Goal: Task Accomplishment & Management: Use online tool/utility

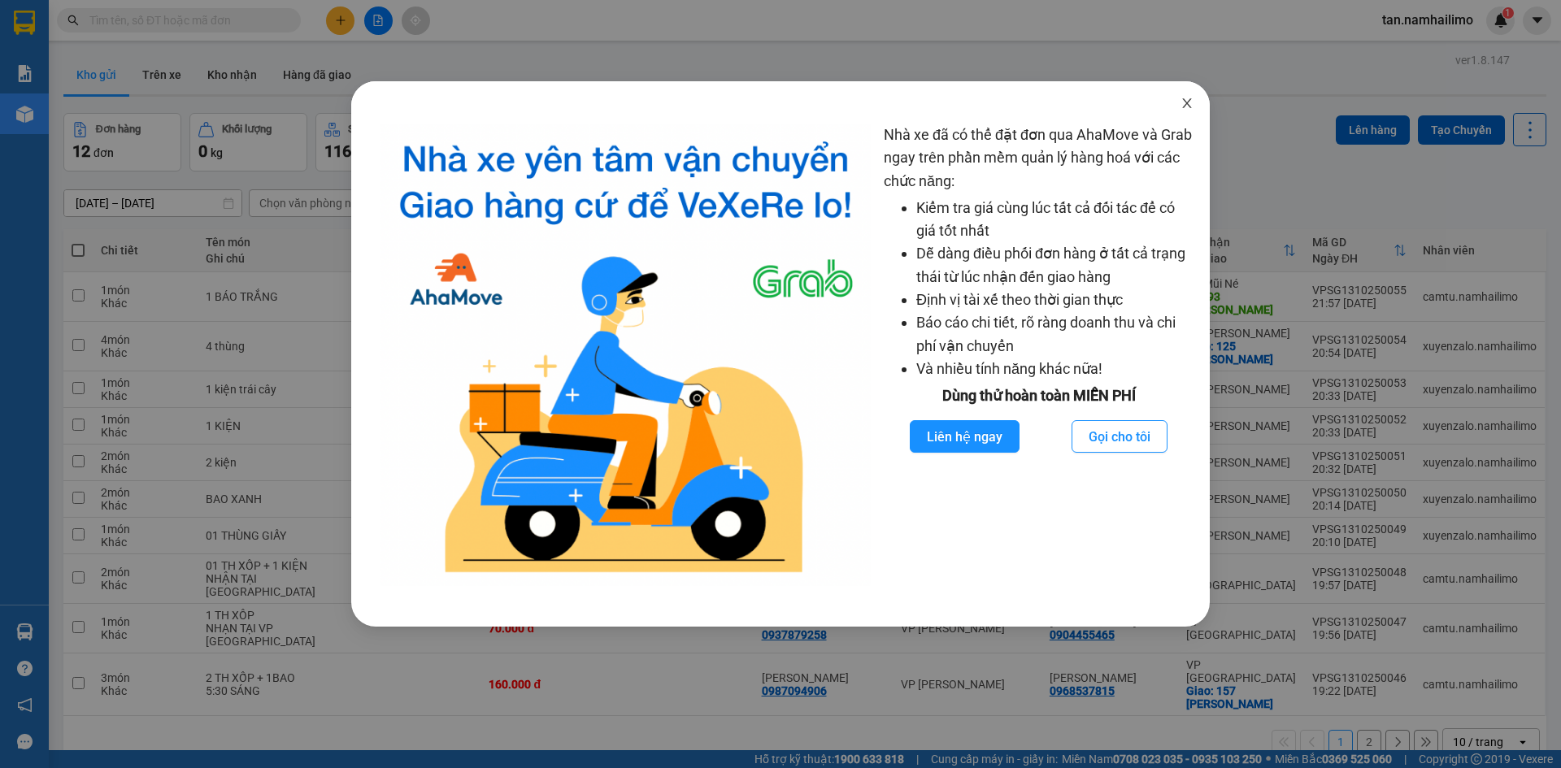
click at [1177, 99] on span "Close" at bounding box center [1187, 104] width 46 height 46
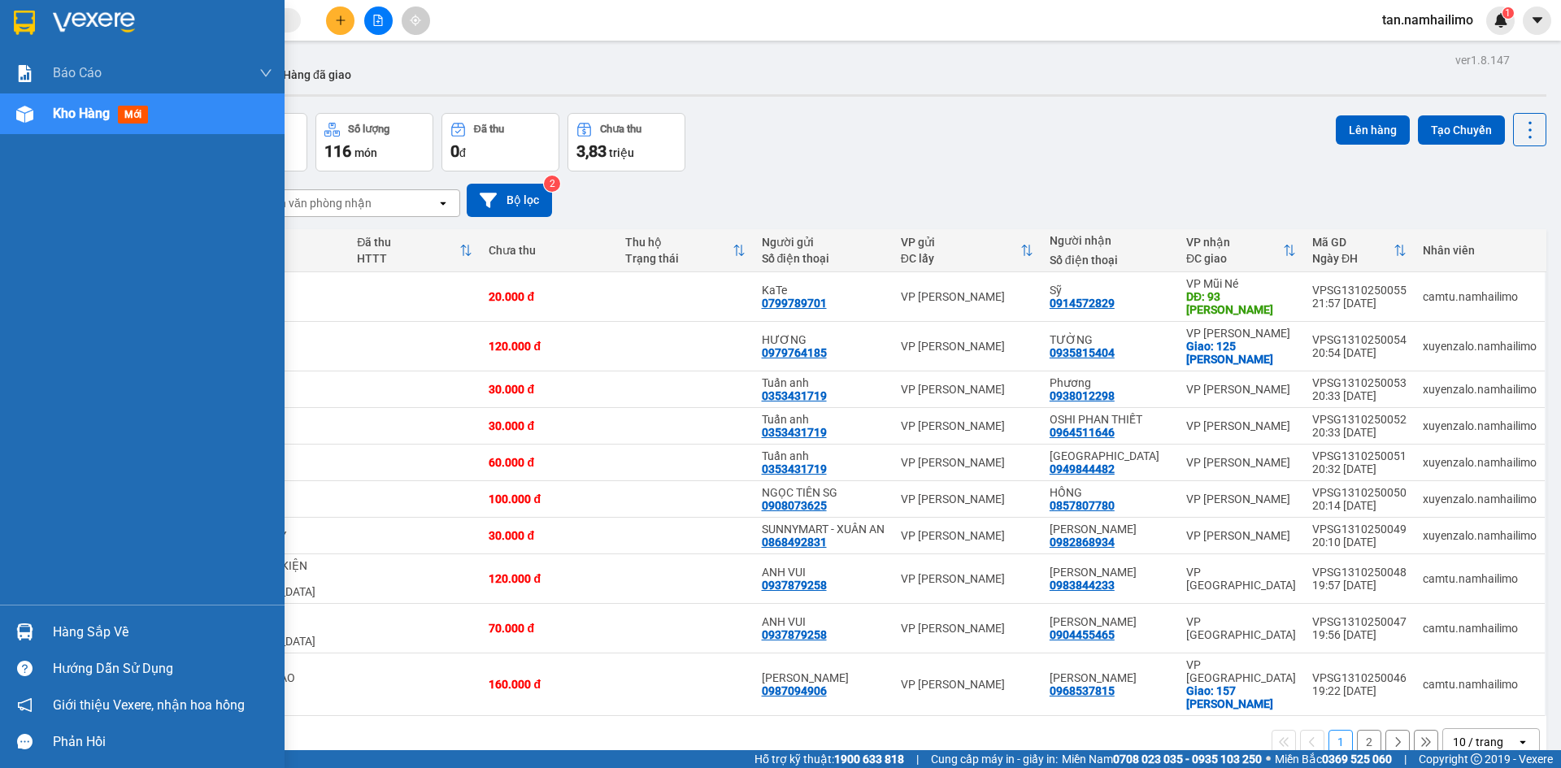
click at [12, 21] on div at bounding box center [25, 22] width 28 height 28
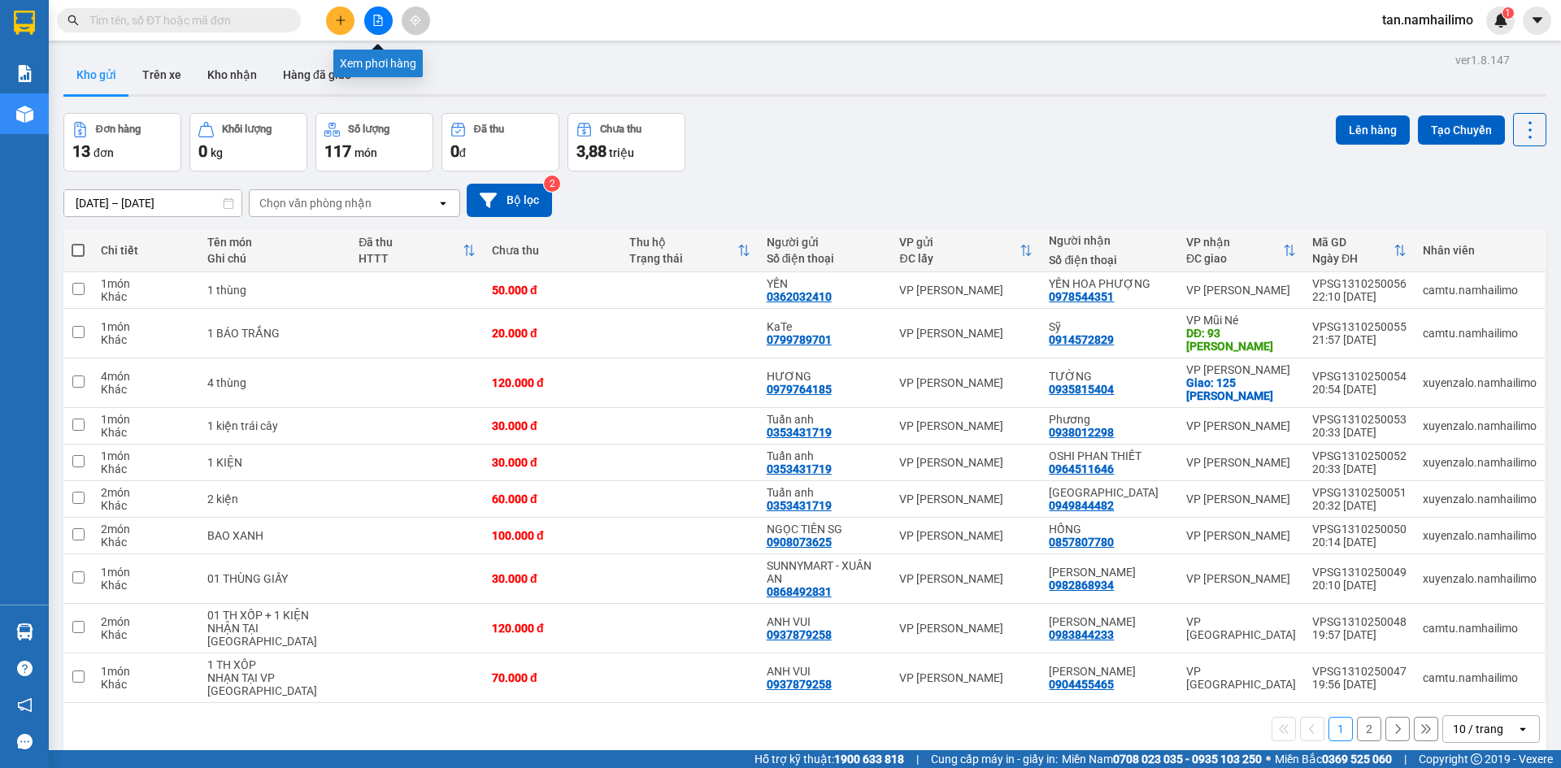
click at [383, 17] on icon "file-add" at bounding box center [377, 20] width 11 height 11
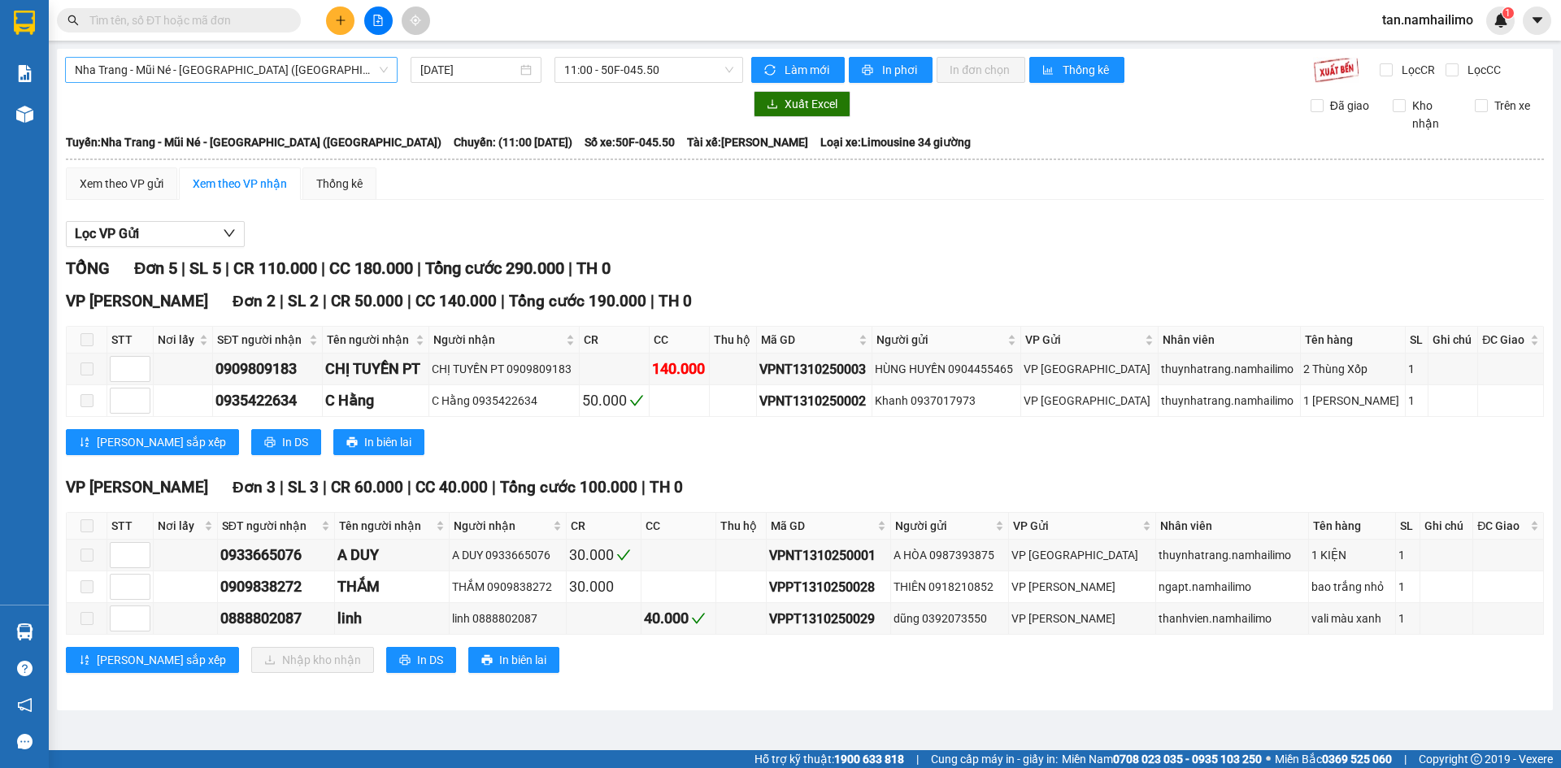
click at [285, 61] on span "Nha Trang - Mũi Né - [GEOGRAPHIC_DATA] ([GEOGRAPHIC_DATA])" at bounding box center [231, 70] width 313 height 24
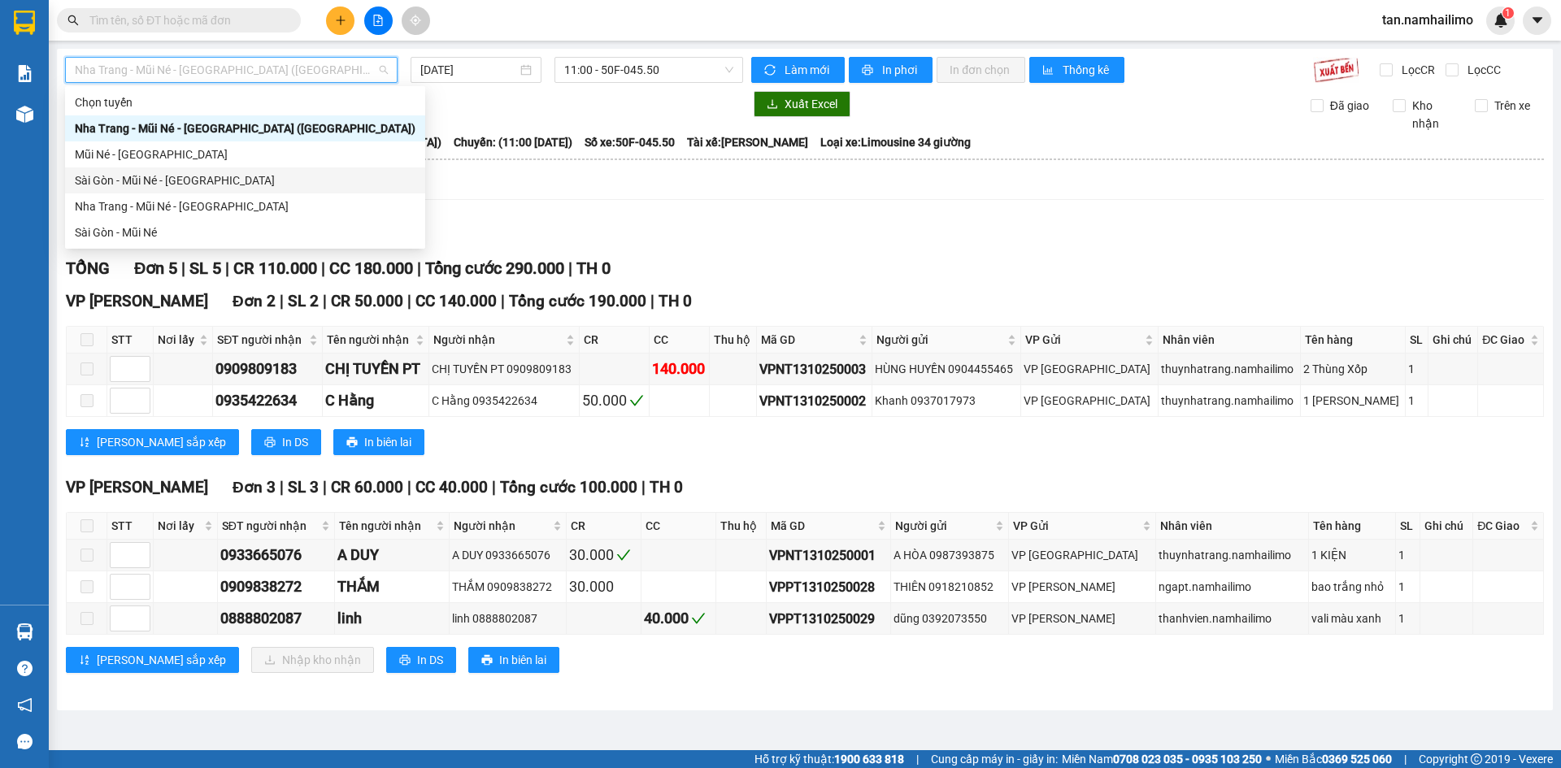
click at [192, 179] on div "Sài Gòn - Mũi Né - [GEOGRAPHIC_DATA]" at bounding box center [245, 181] width 341 height 18
type input "[DATE]"
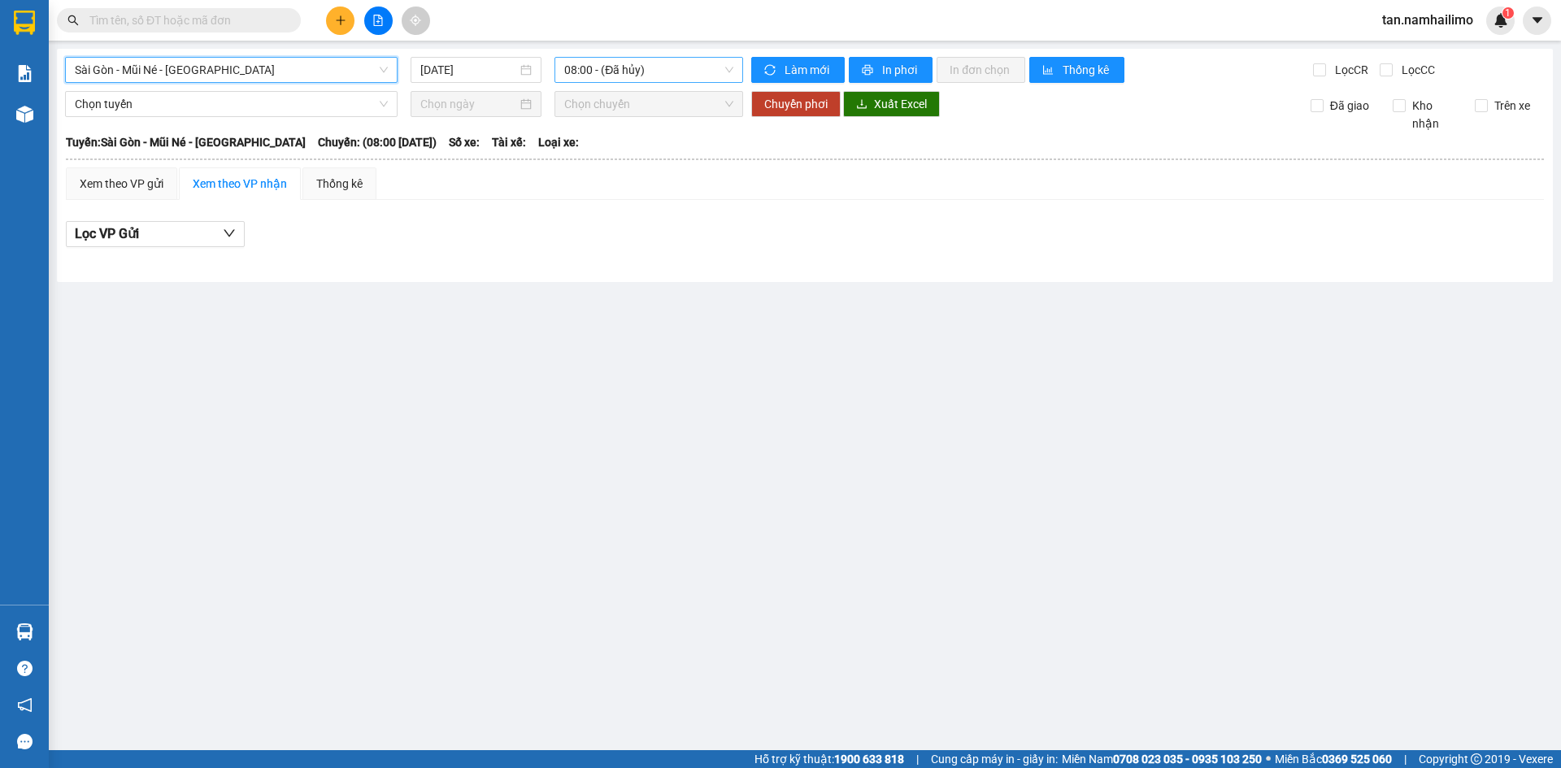
click at [610, 75] on span "08:00 - (Đã hủy)" at bounding box center [648, 70] width 169 height 24
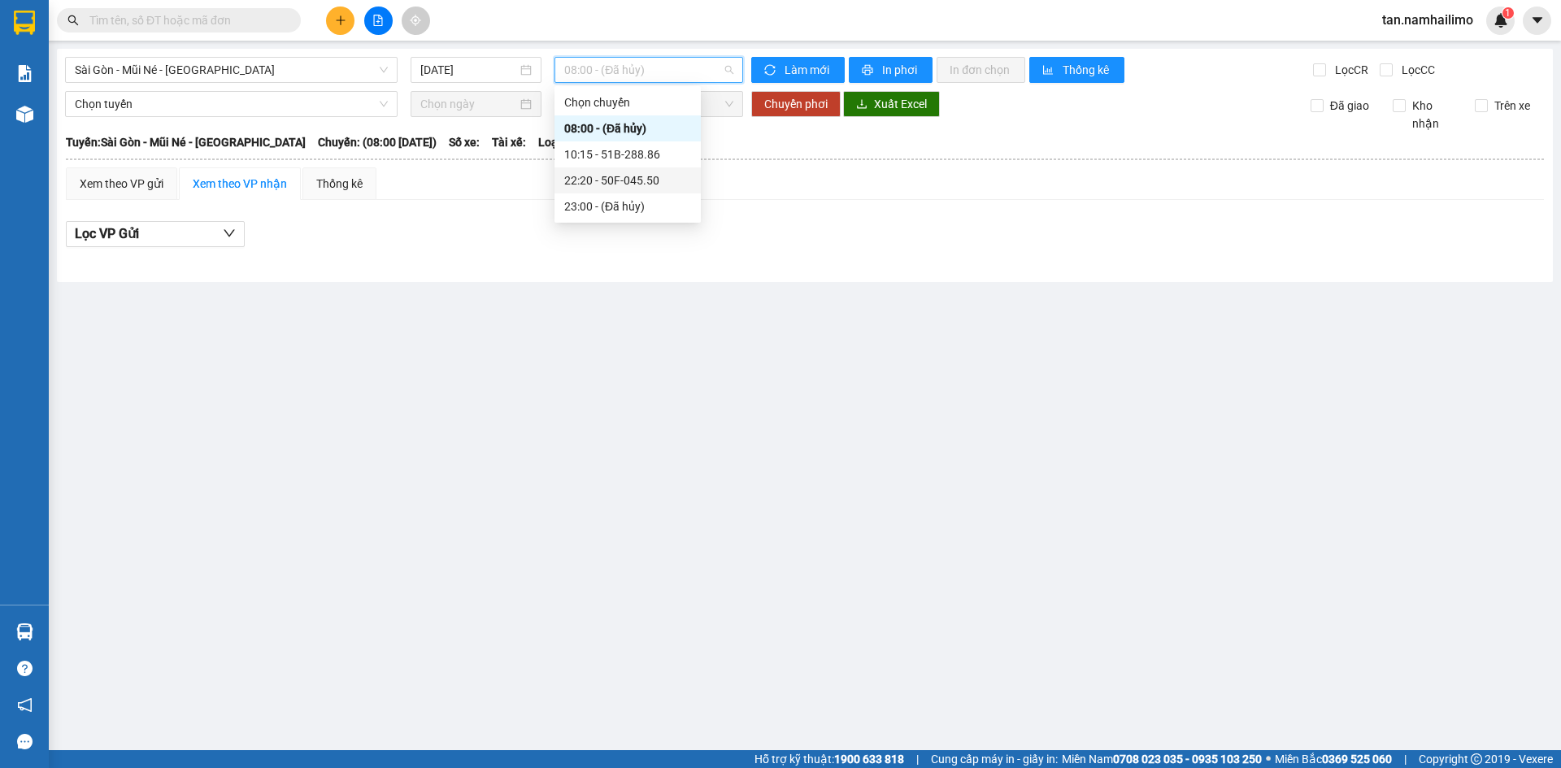
click at [641, 178] on div "22:20 - 50F-045.50" at bounding box center [627, 181] width 127 height 18
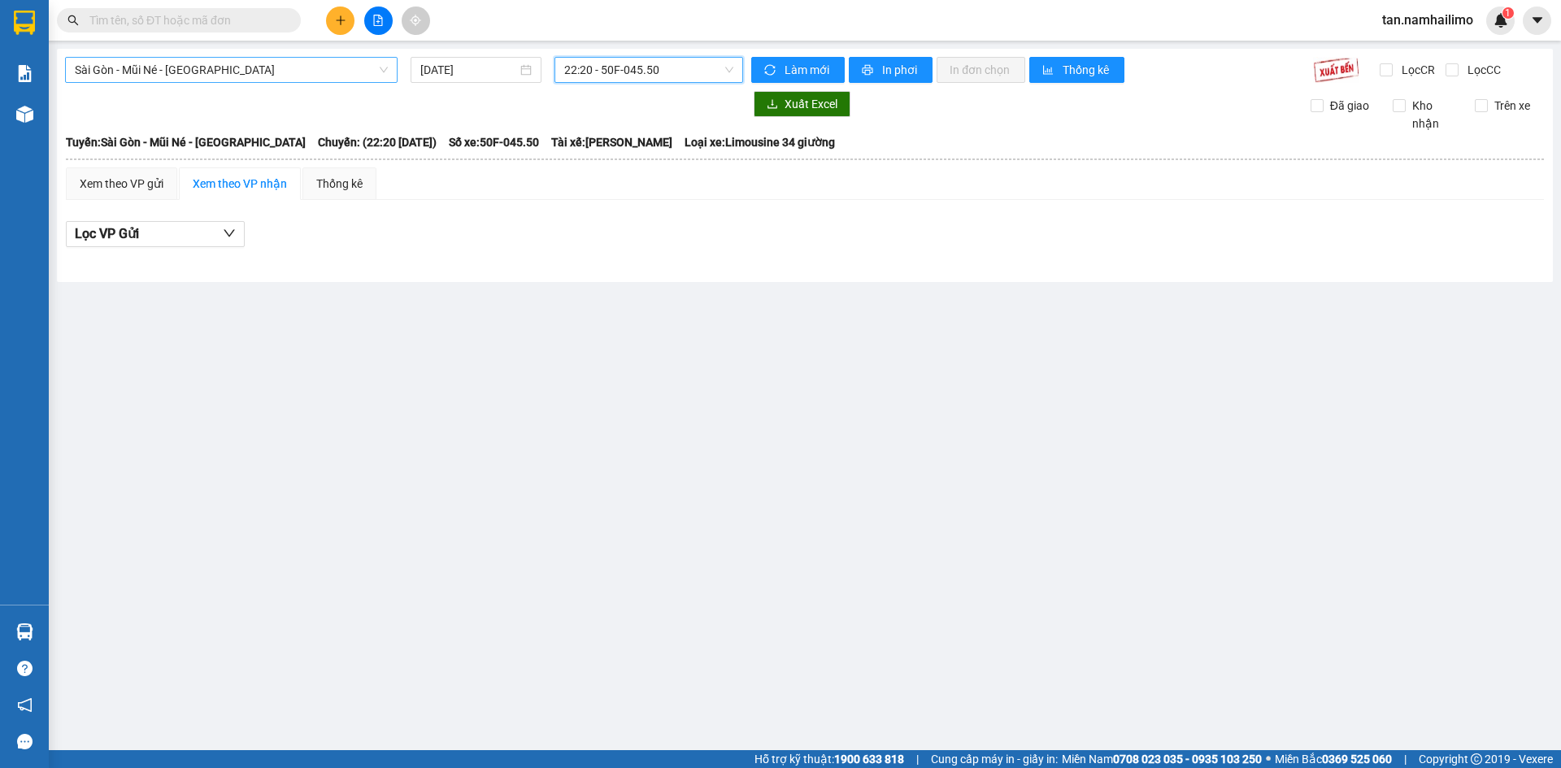
drag, startPoint x: 307, startPoint y: 66, endPoint x: 300, endPoint y: 73, distance: 9.8
click at [307, 66] on span "Sài Gòn - Mũi Né - [GEOGRAPHIC_DATA]" at bounding box center [231, 70] width 313 height 24
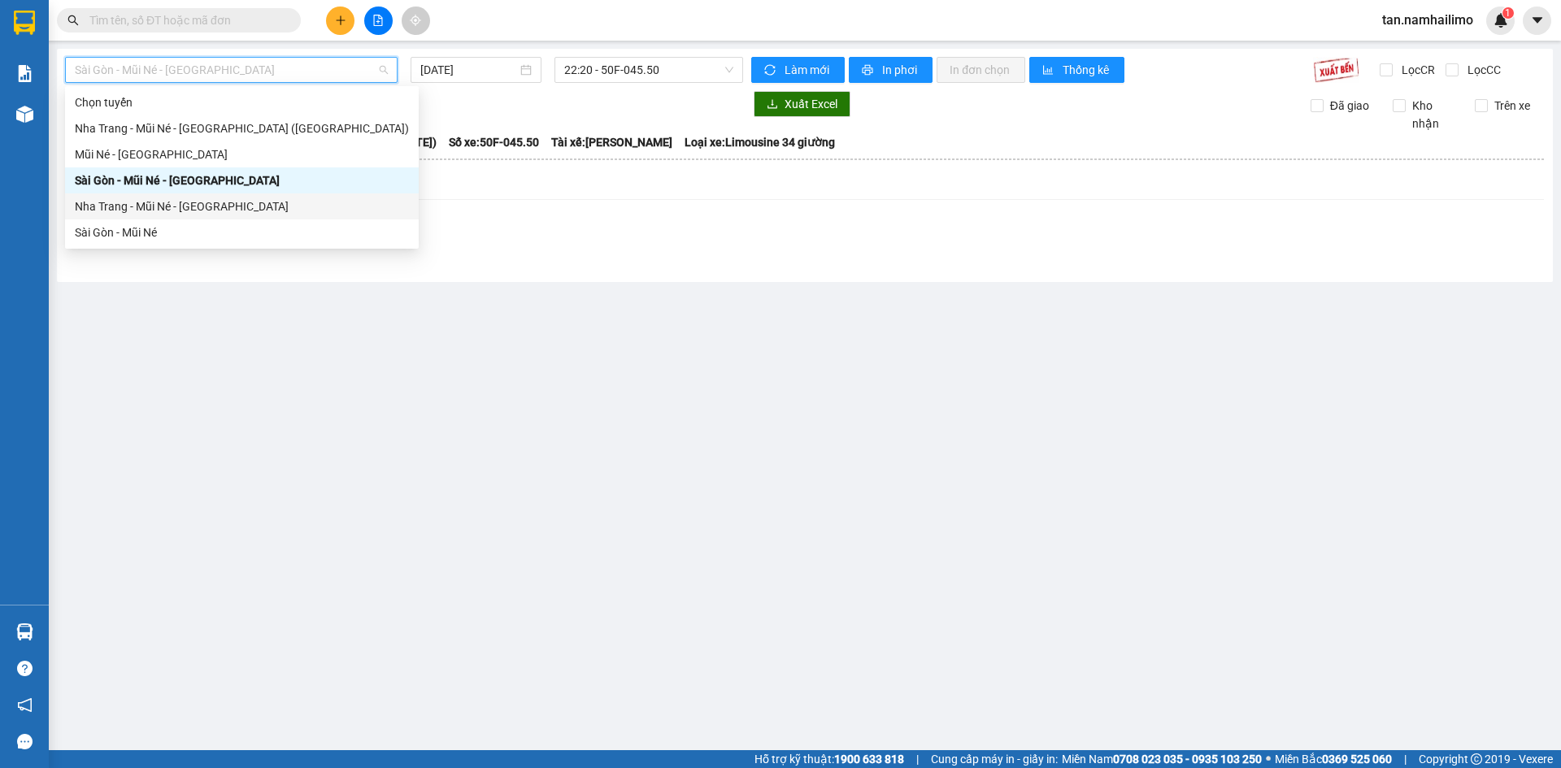
click at [196, 206] on div "Nha Trang - Mũi Né - [GEOGRAPHIC_DATA]" at bounding box center [242, 207] width 334 height 18
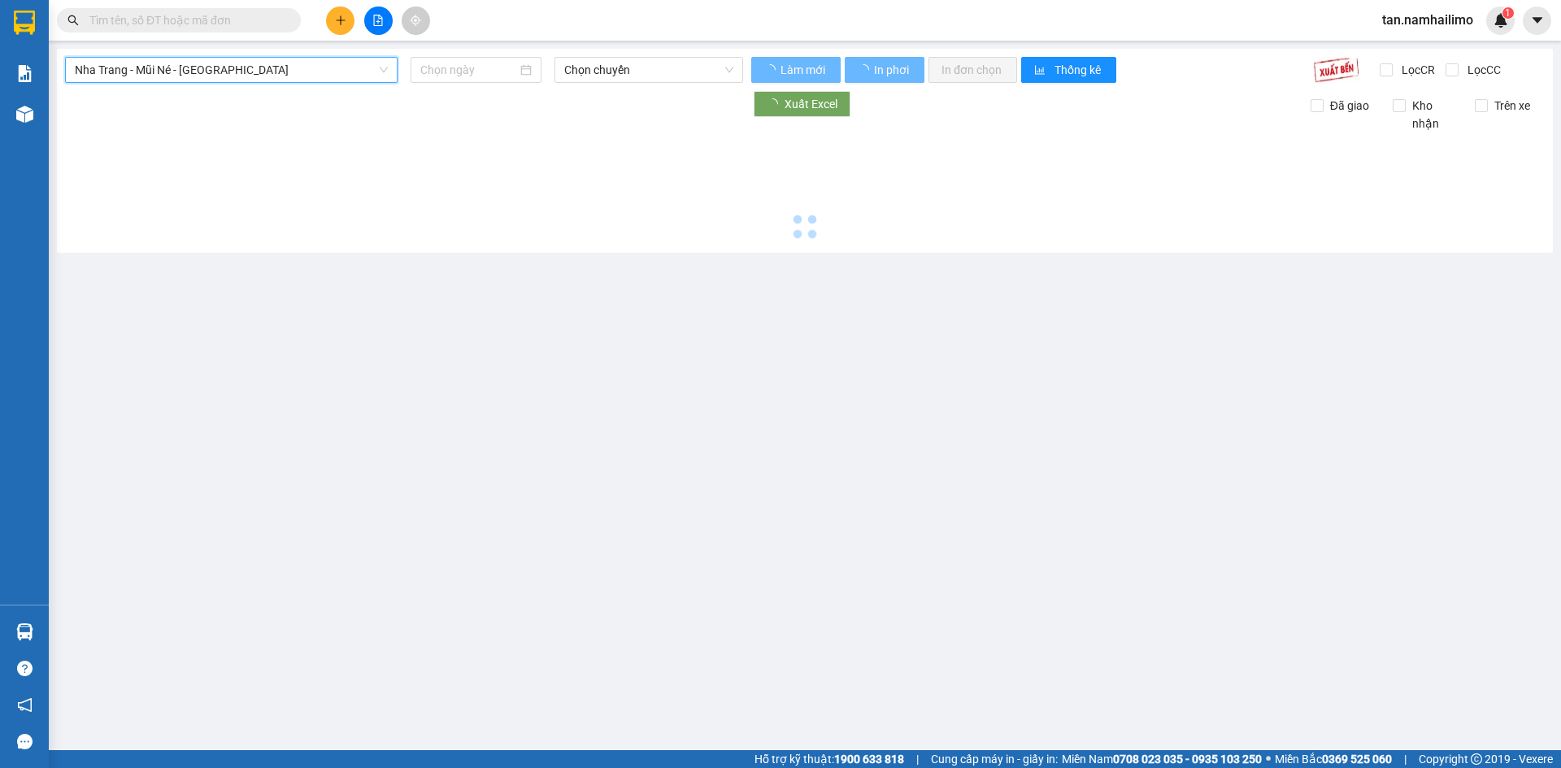
type input "[DATE]"
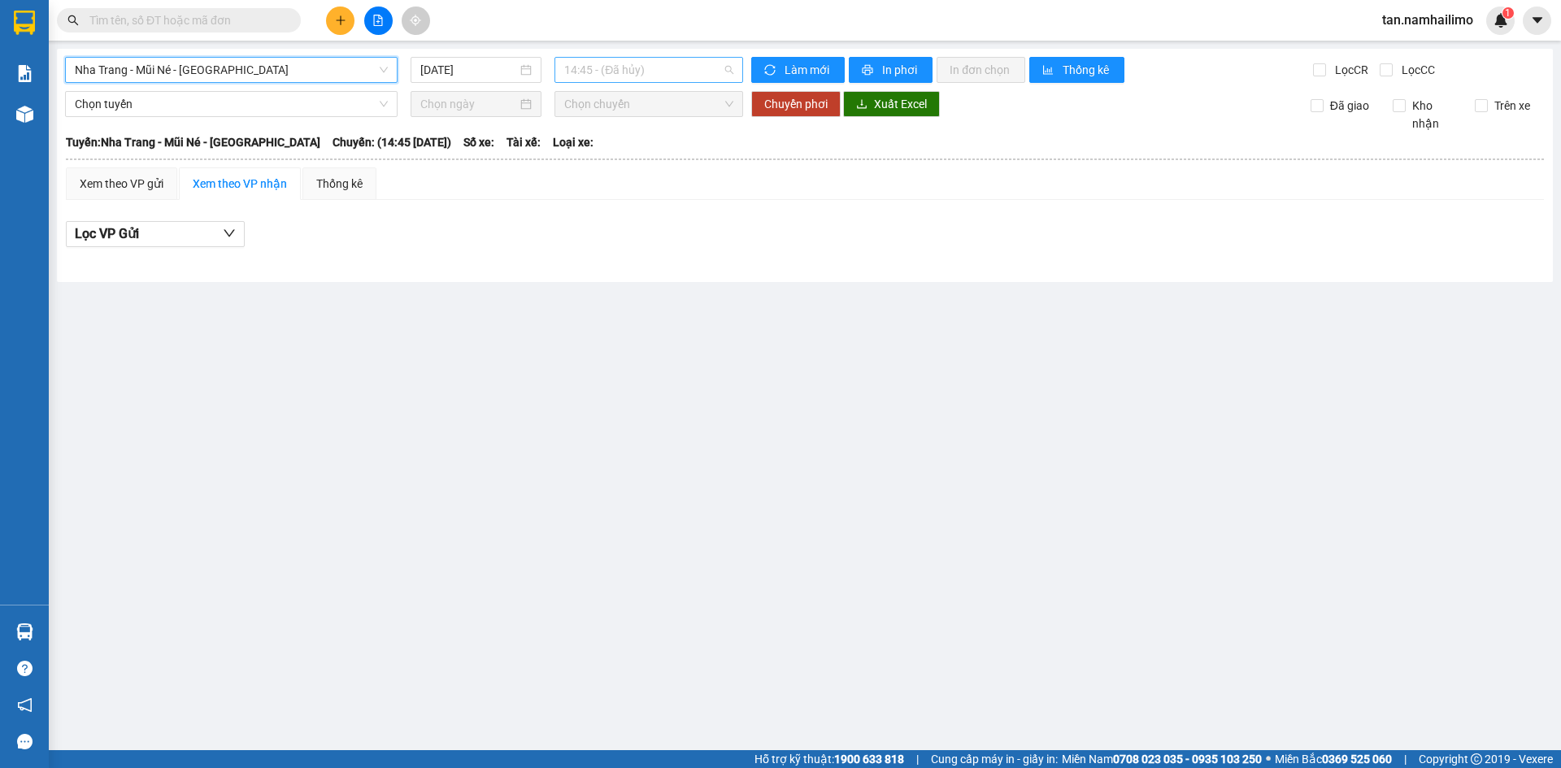
click at [590, 74] on span "14:45 - (Đã hủy)" at bounding box center [648, 70] width 169 height 24
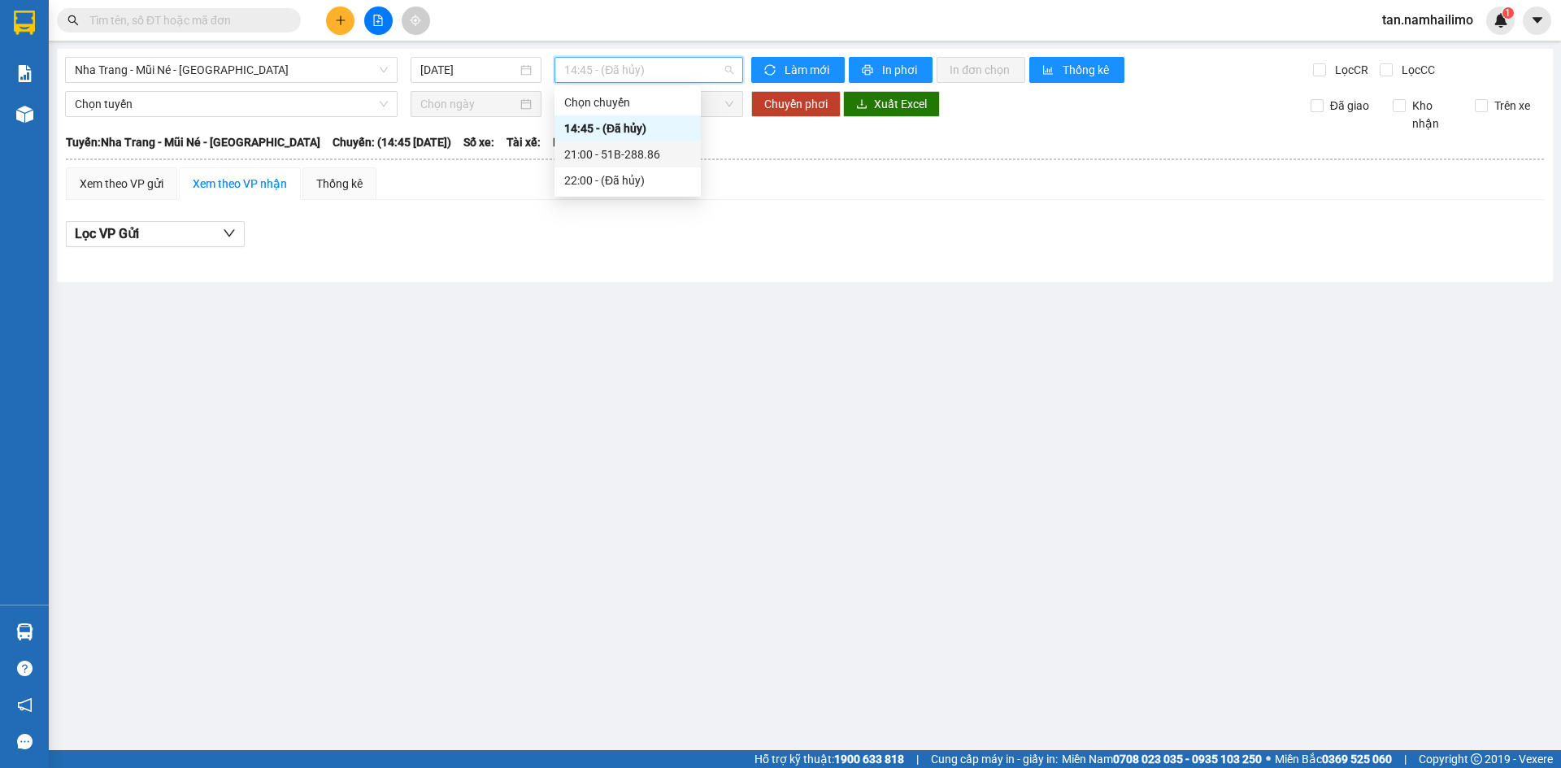
click at [647, 156] on div "21:00 - 51B-288.86" at bounding box center [627, 155] width 127 height 18
